Goal: Task Accomplishment & Management: Manage account settings

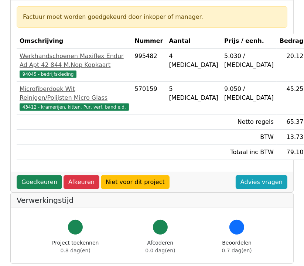
scroll to position [133, 0]
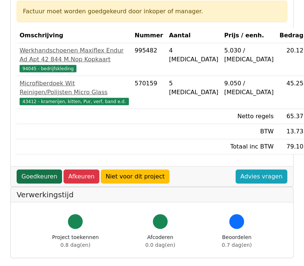
click at [43, 184] on link "Goedkeuren" at bounding box center [39, 177] width 45 height 14
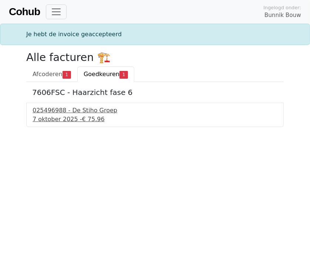
click at [67, 113] on div "025496988 - De Stiho Groep" at bounding box center [155, 110] width 245 height 9
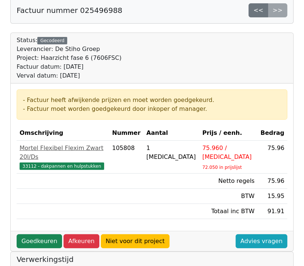
scroll to position [59, 0]
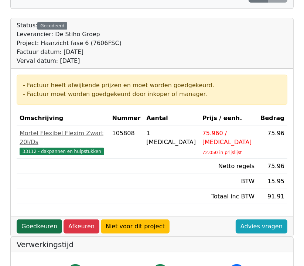
click at [40, 220] on link "Goedkeuren" at bounding box center [39, 227] width 45 height 14
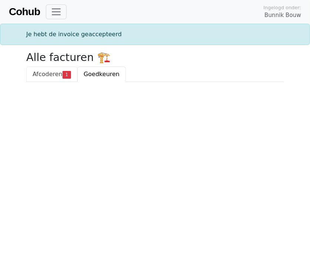
click at [54, 75] on span "Afcoderen" at bounding box center [48, 74] width 30 height 7
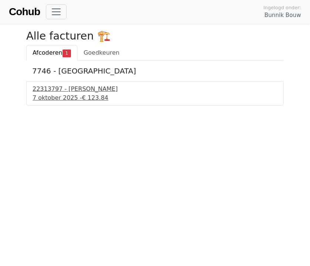
click at [56, 92] on div "22313797 - [PERSON_NAME]" at bounding box center [155, 89] width 245 height 9
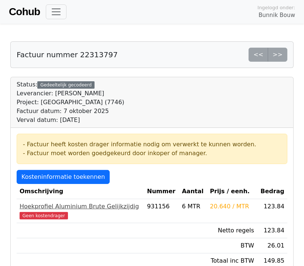
click at [44, 212] on span "Geen kostendrager" at bounding box center [44, 215] width 48 height 7
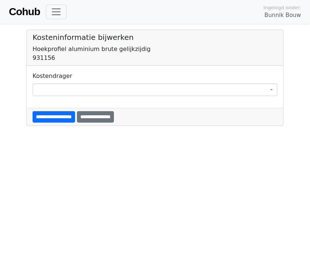
click at [79, 92] on span at bounding box center [155, 90] width 245 height 13
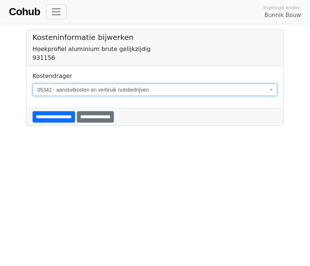
click at [269, 91] on span "05342 - aansluitkosten en verbruik nutsbedrijven" at bounding box center [155, 90] width 245 height 13
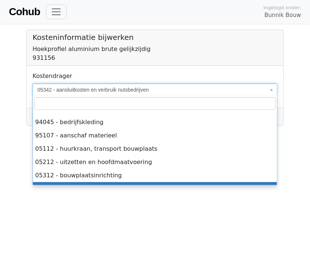
scroll to position [58, 0]
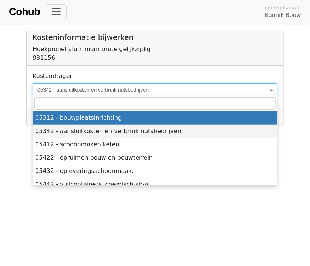
select select "****"
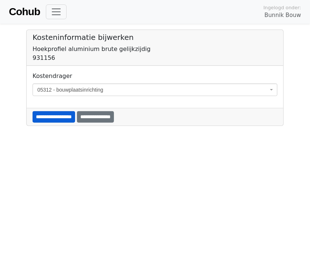
click at [68, 119] on input "**********" at bounding box center [54, 116] width 43 height 11
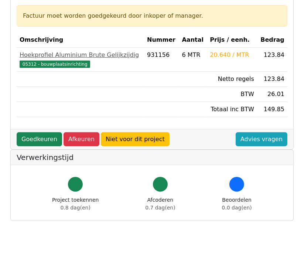
scroll to position [231, 0]
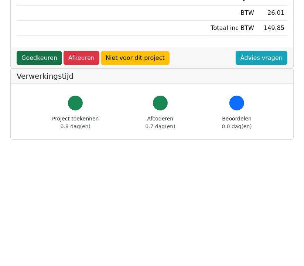
click at [38, 54] on link "Goedkeuren" at bounding box center [39, 58] width 45 height 14
